Goal: Information Seeking & Learning: Learn about a topic

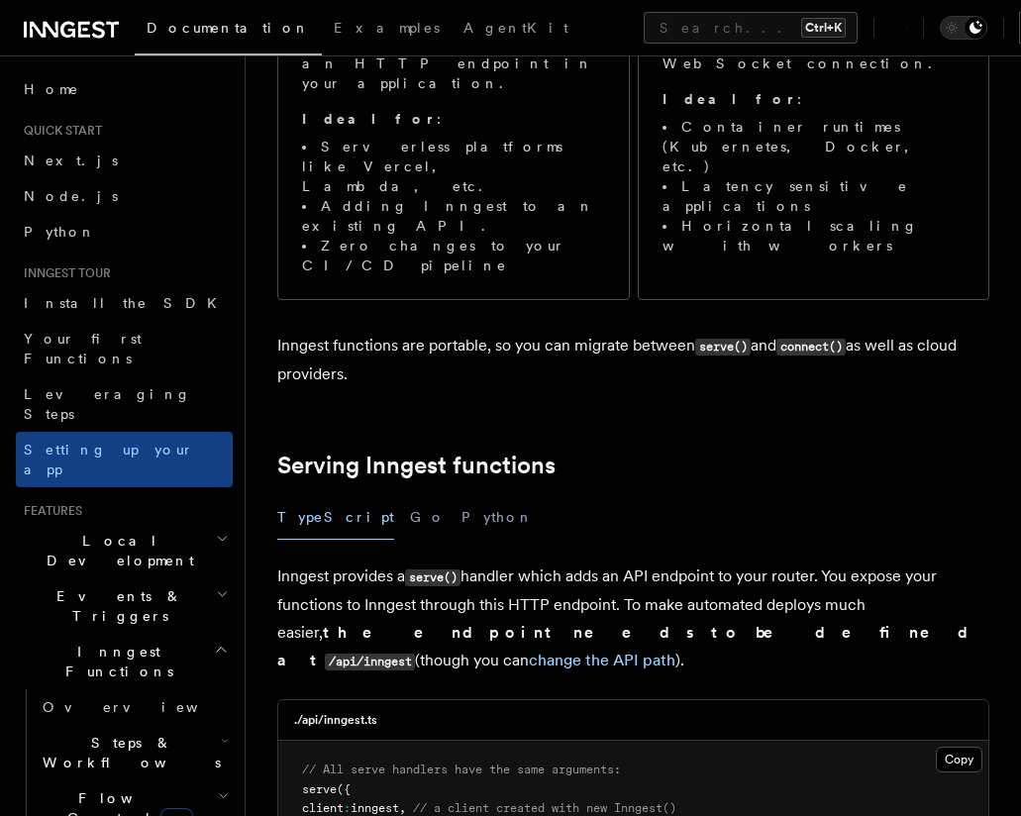
scroll to position [594, 0]
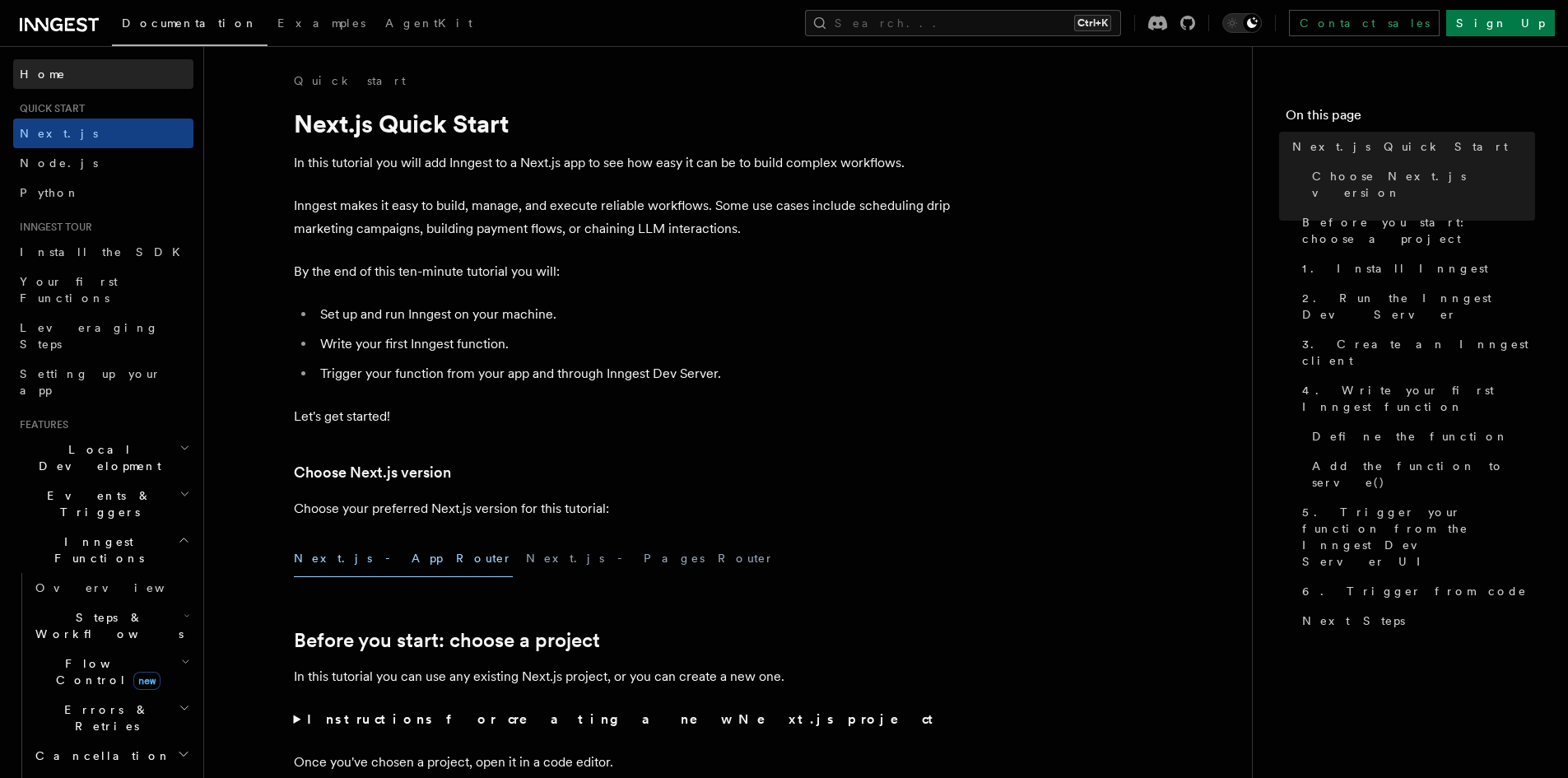
click at [51, 84] on link "Home" at bounding box center [103, 74] width 180 height 30
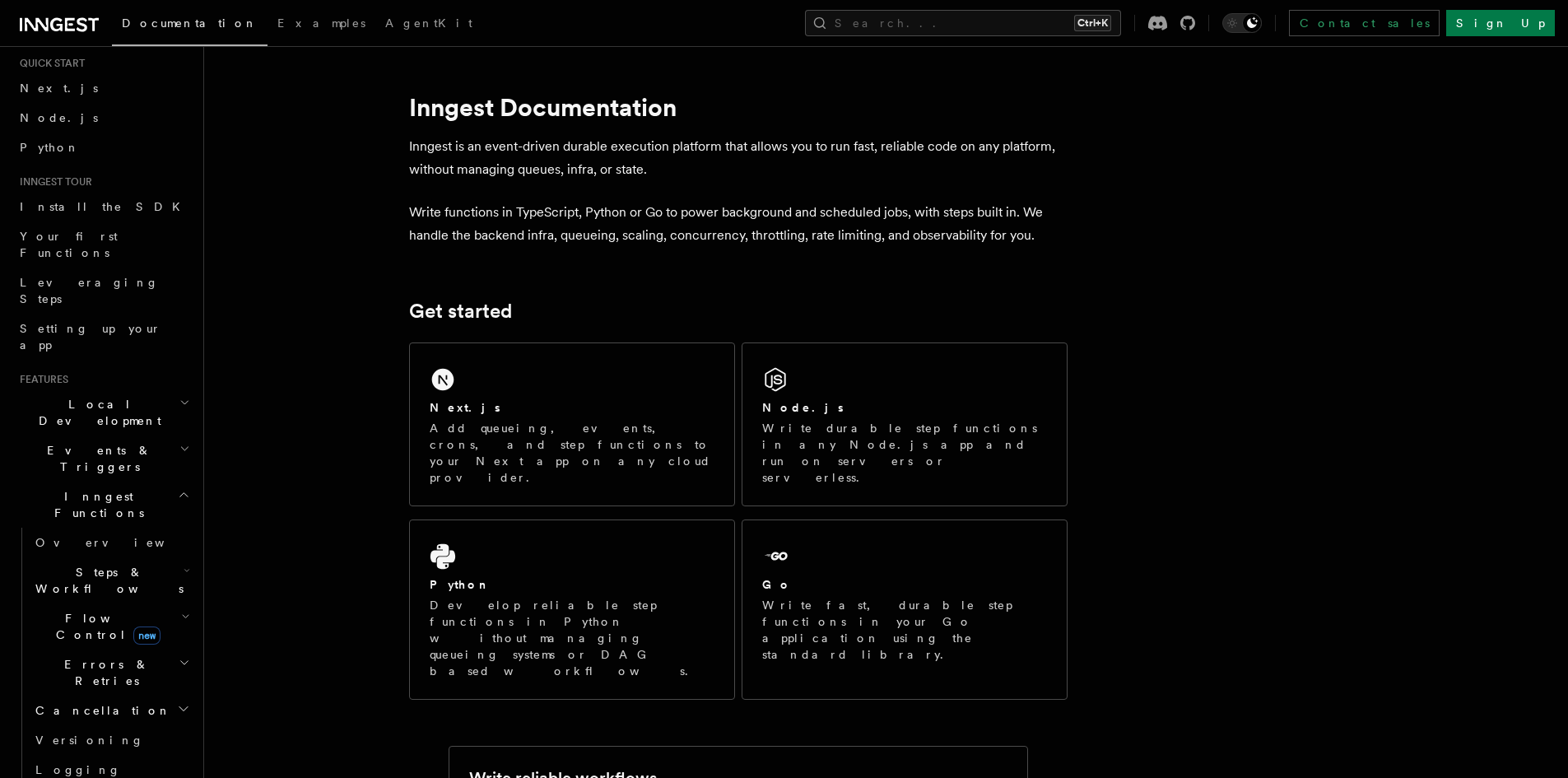
click at [1045, 8] on div "Documentation Examples AgentKit Search... Ctrl+K Contact sales Sign Up" at bounding box center [784, 22] width 1568 height 46
click at [1046, 12] on button "Search... Ctrl+K" at bounding box center [963, 23] width 316 height 27
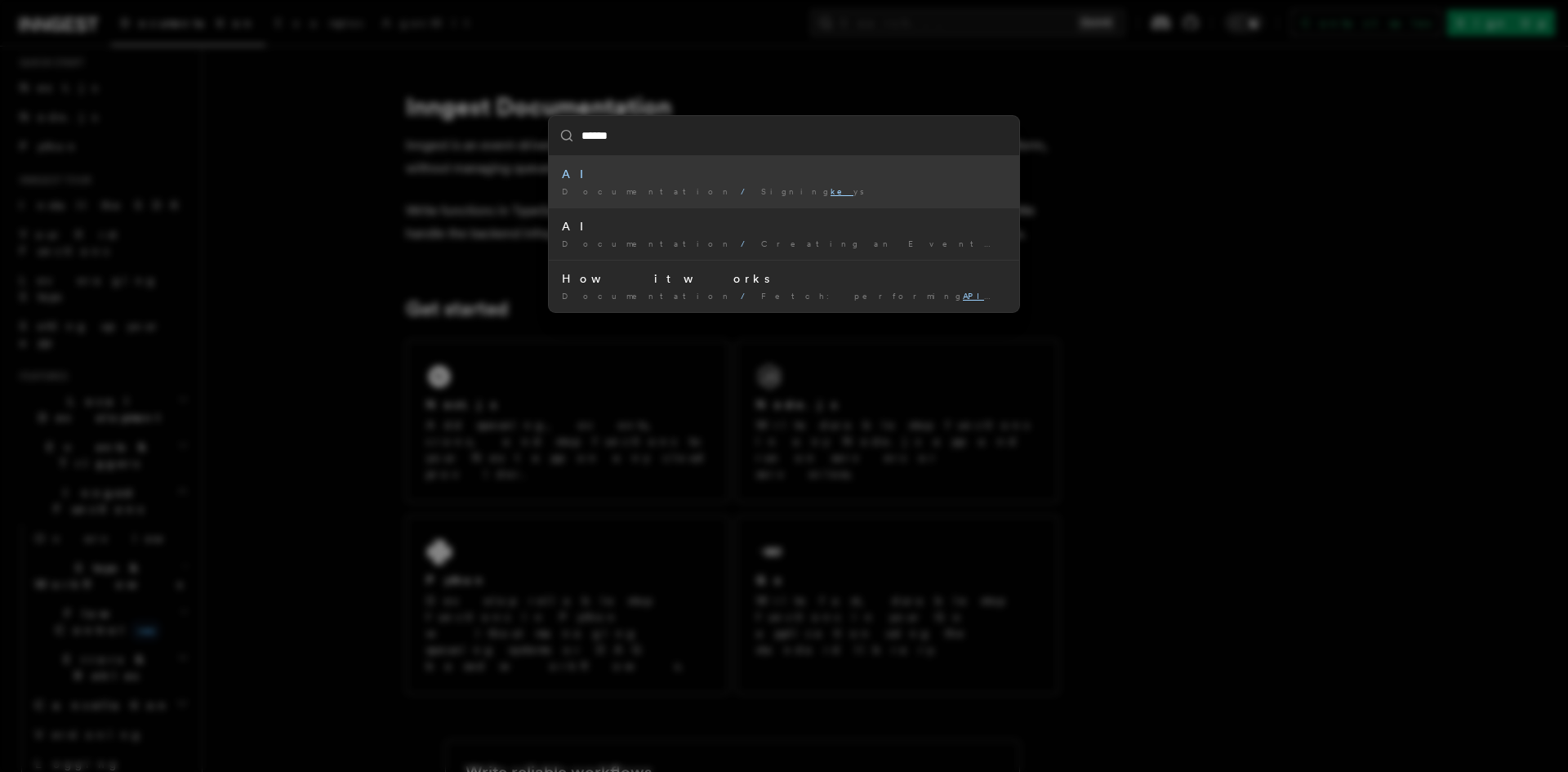
type input "*******"
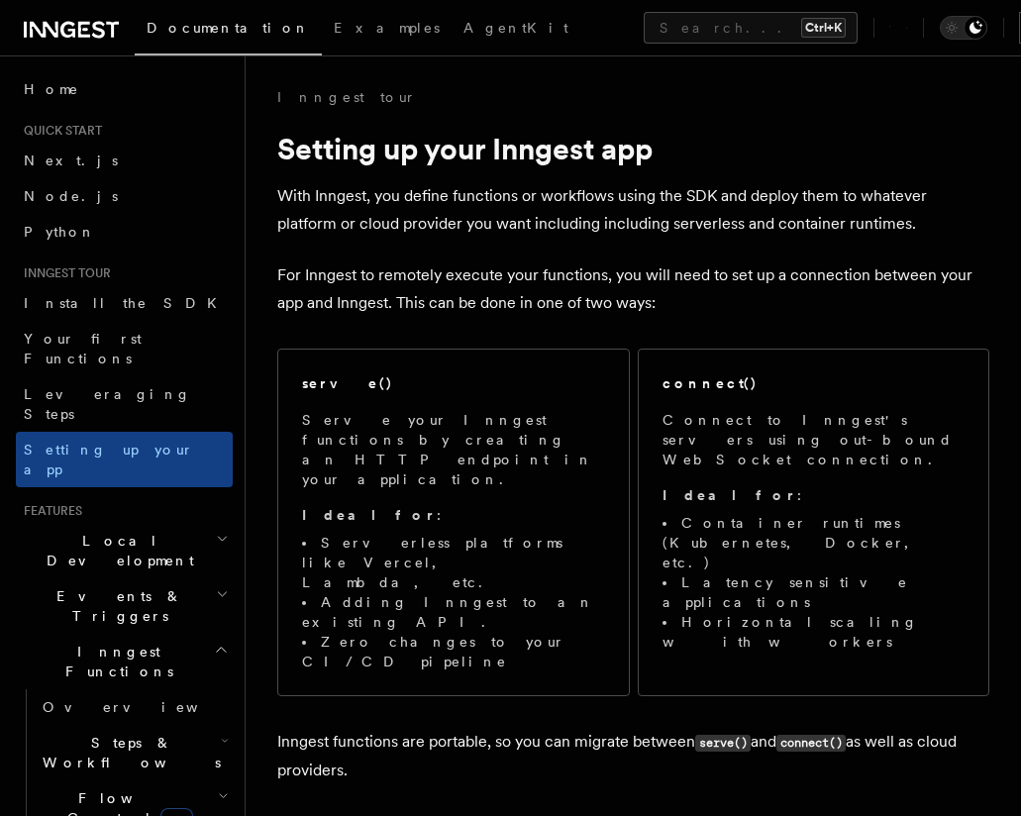
scroll to position [594, 0]
